Goal: Information Seeking & Learning: Learn about a topic

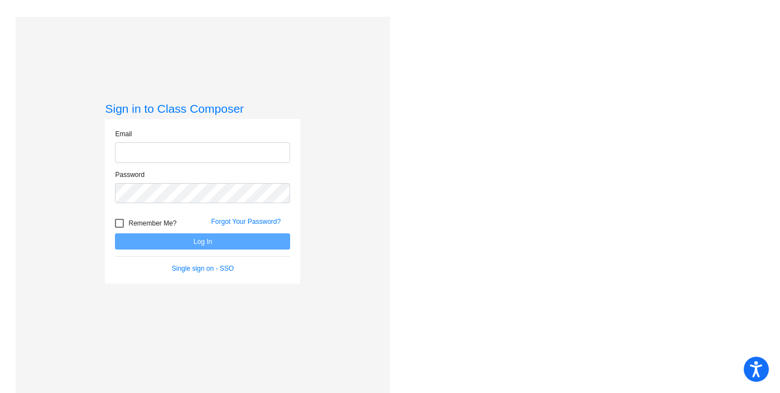
type input "[EMAIL_ADDRESS][DOMAIN_NAME]"
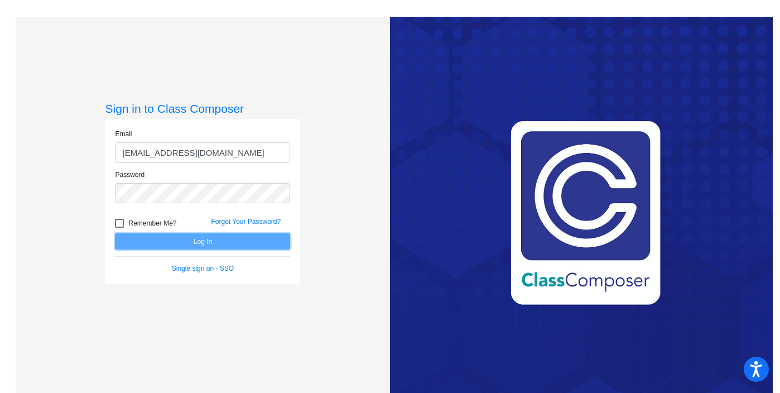
click at [201, 237] on button "Log In" at bounding box center [202, 241] width 175 height 16
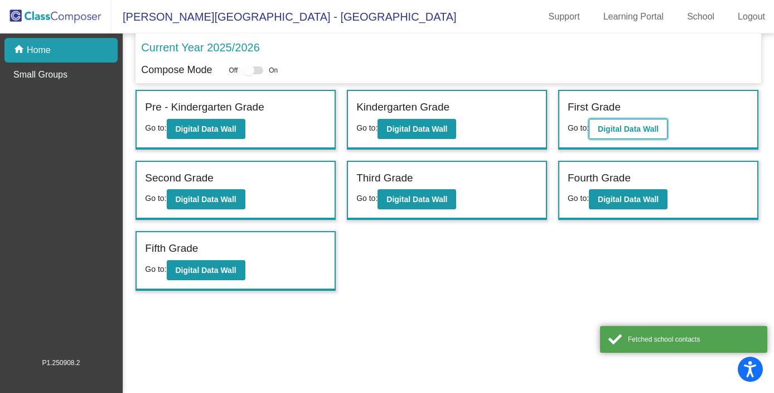
click at [638, 124] on b "Digital Data Wall" at bounding box center [628, 128] width 61 height 9
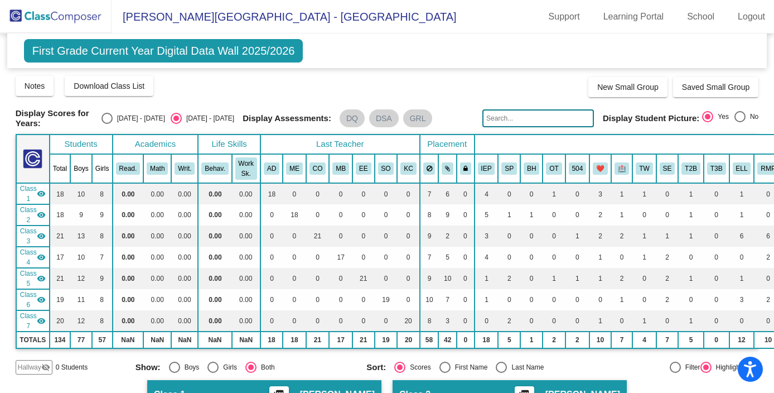
click at [113, 119] on div "Select an option" at bounding box center [107, 118] width 11 height 11
click at [107, 124] on input "[DATE] - [DATE]" at bounding box center [107, 124] width 1 height 1
radio input "true"
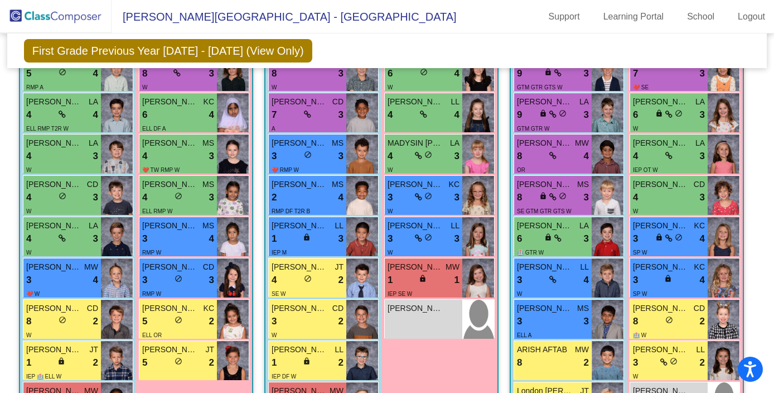
scroll to position [690, 0]
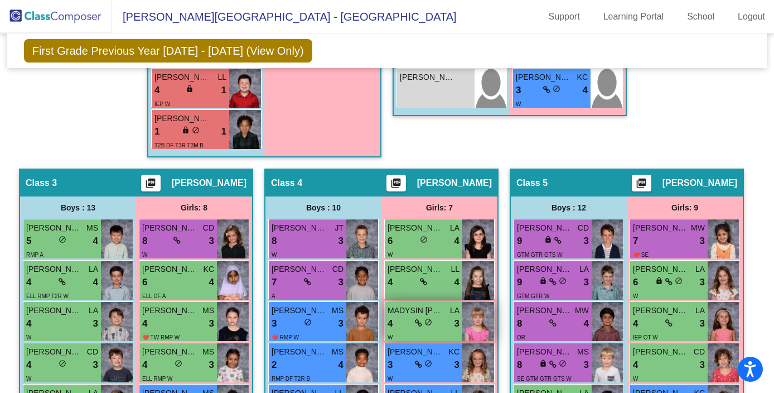
click at [428, 320] on span "do_not_disturb_alt" at bounding box center [429, 322] width 8 height 8
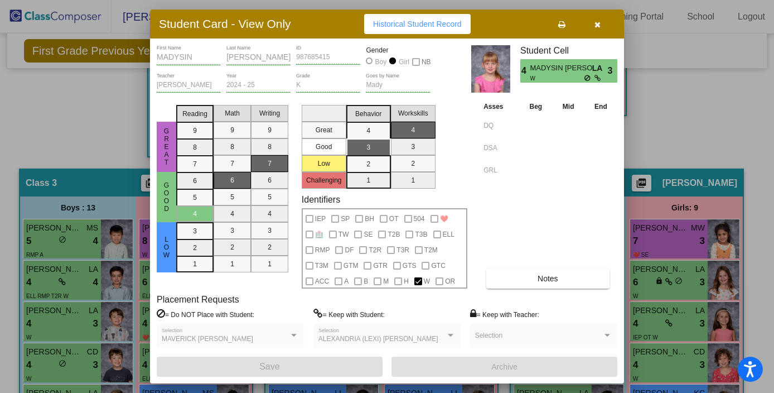
click at [531, 278] on button "Notes" at bounding box center [548, 278] width 123 height 20
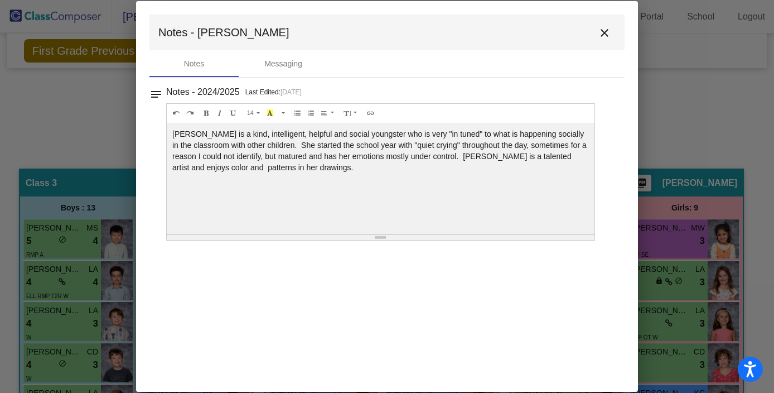
scroll to position [0, 0]
drag, startPoint x: 281, startPoint y: 143, endPoint x: 345, endPoint y: 174, distance: 71.4
click at [345, 174] on div "[PERSON_NAME] is a kind, intelligent, helpful and social youngster who is very …" at bounding box center [381, 179] width 428 height 112
click at [604, 33] on mat-icon "close" at bounding box center [604, 32] width 13 height 13
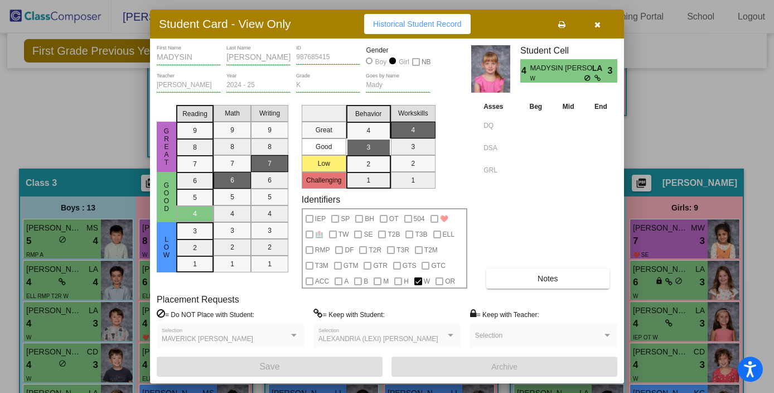
click at [593, 22] on button "button" at bounding box center [598, 24] width 36 height 20
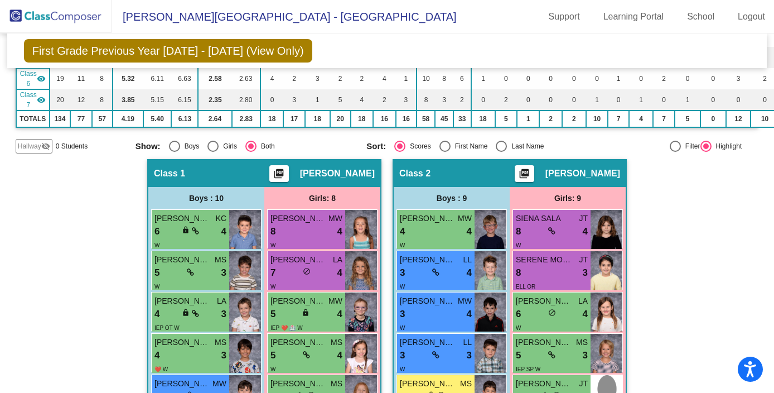
scroll to position [218, 0]
